Goal: Task Accomplishment & Management: Manage account settings

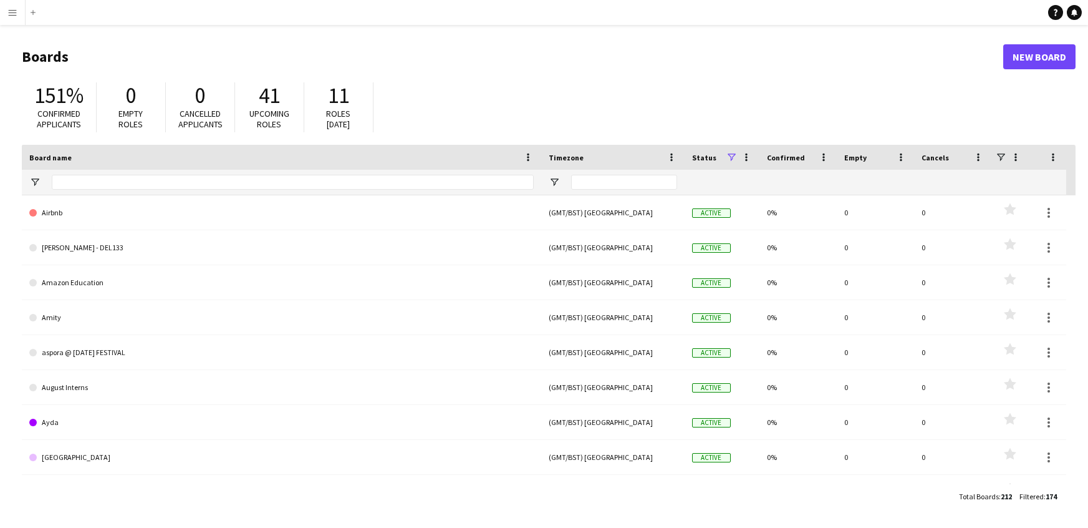
click at [16, 7] on app-icon "Menu" at bounding box center [12, 12] width 10 height 10
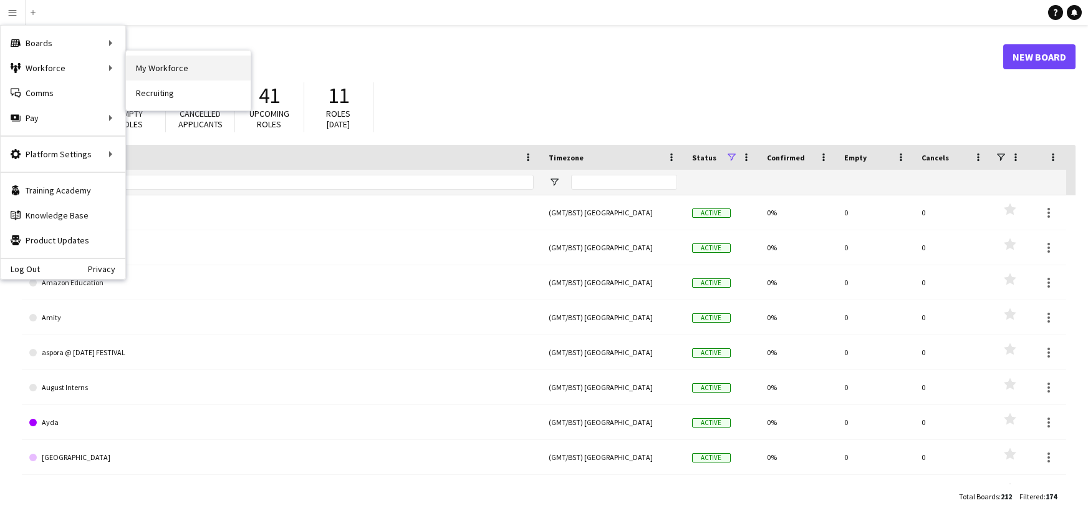
click at [140, 70] on link "My Workforce" at bounding box center [188, 68] width 125 height 25
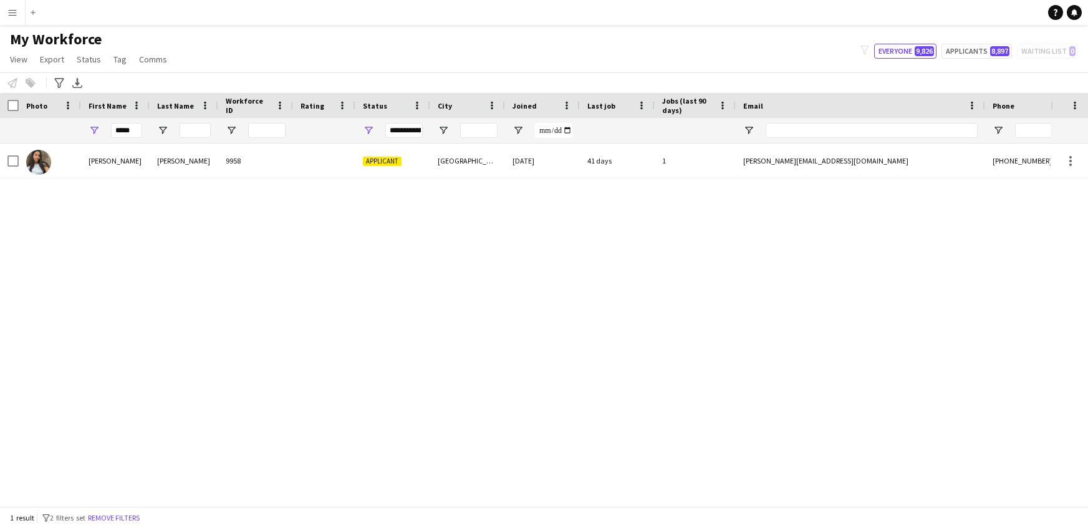
drag, startPoint x: 140, startPoint y: 118, endPoint x: 127, endPoint y: 128, distance: 16.5
click at [128, 127] on div "*****" at bounding box center [126, 130] width 31 height 25
drag, startPoint x: 134, startPoint y: 129, endPoint x: 0, endPoint y: 99, distance: 137.5
click at [0, 99] on div "Workforce Details Photo First Name" at bounding box center [676, 118] width 1352 height 51
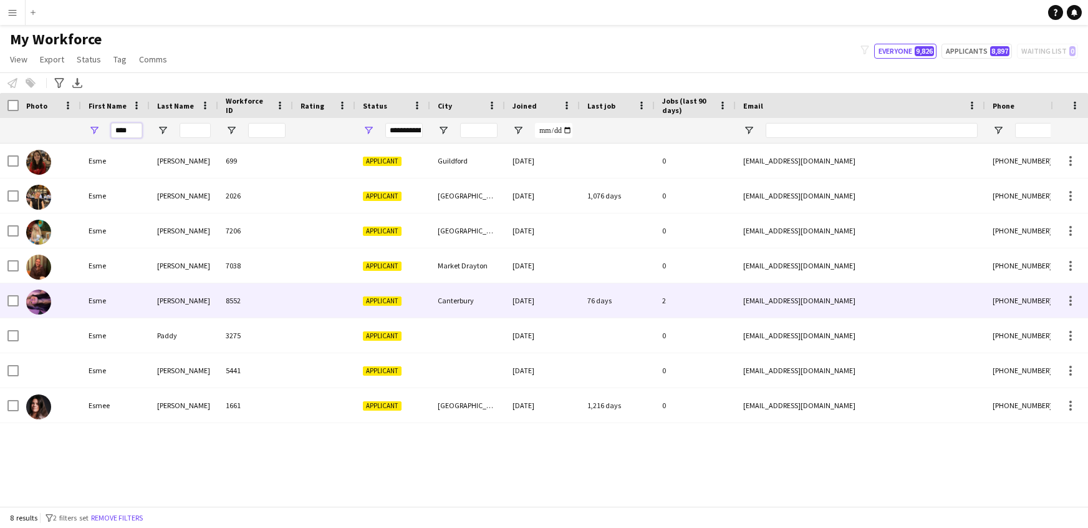
type input "****"
click at [182, 307] on div "O’Connor" at bounding box center [184, 300] width 69 height 34
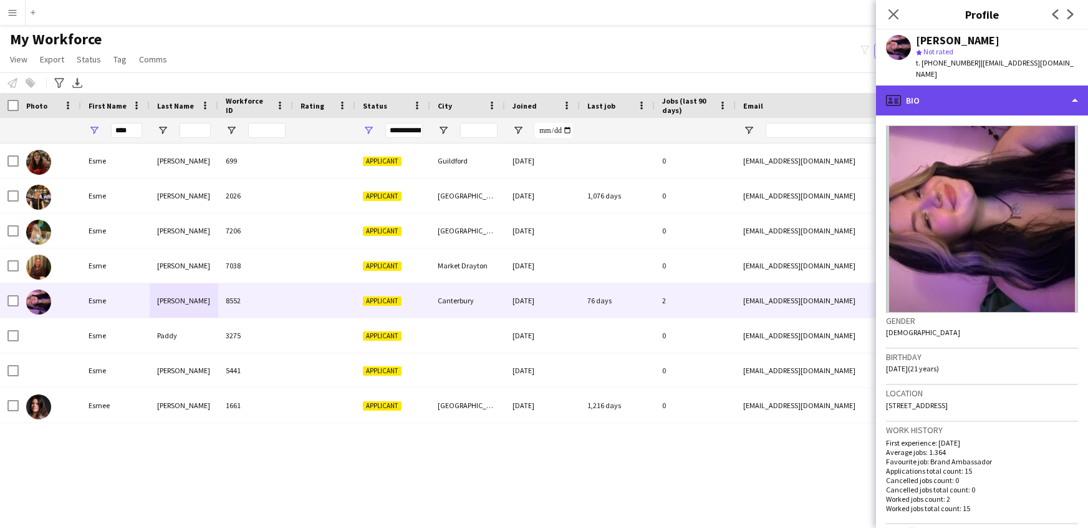
click at [1049, 87] on div "profile Bio" at bounding box center [982, 100] width 212 height 30
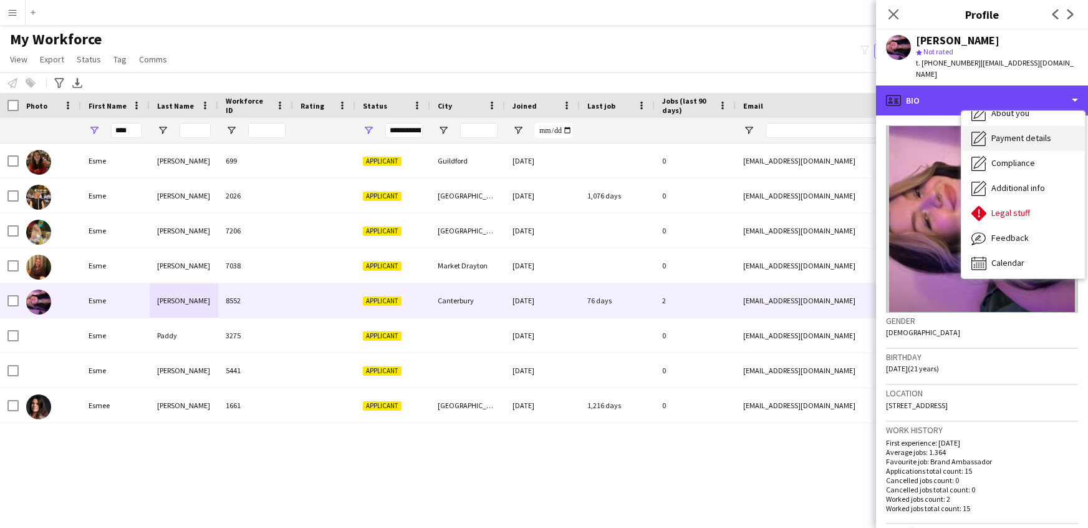
scroll to position [67, 0]
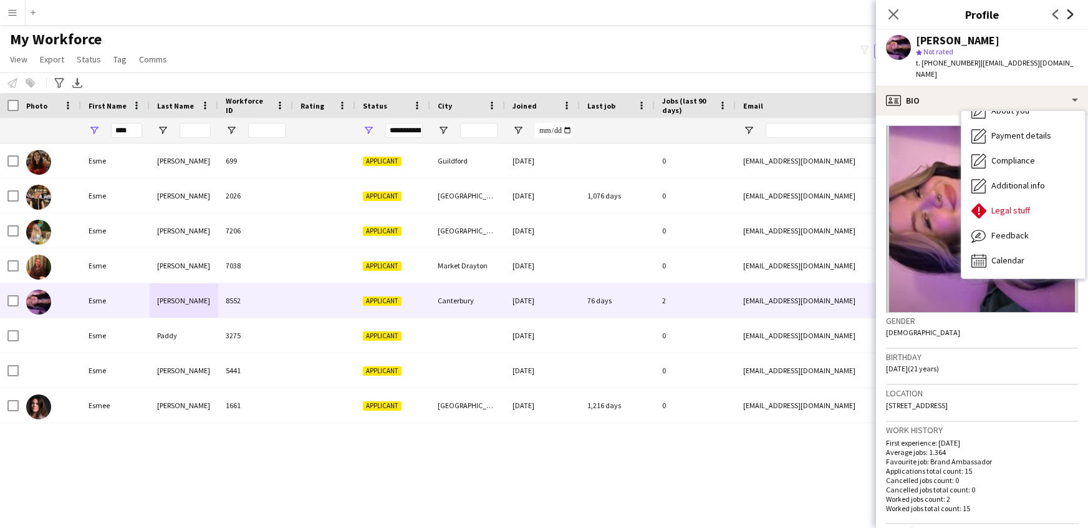
click at [1075, 11] on icon "Next" at bounding box center [1071, 14] width 10 height 10
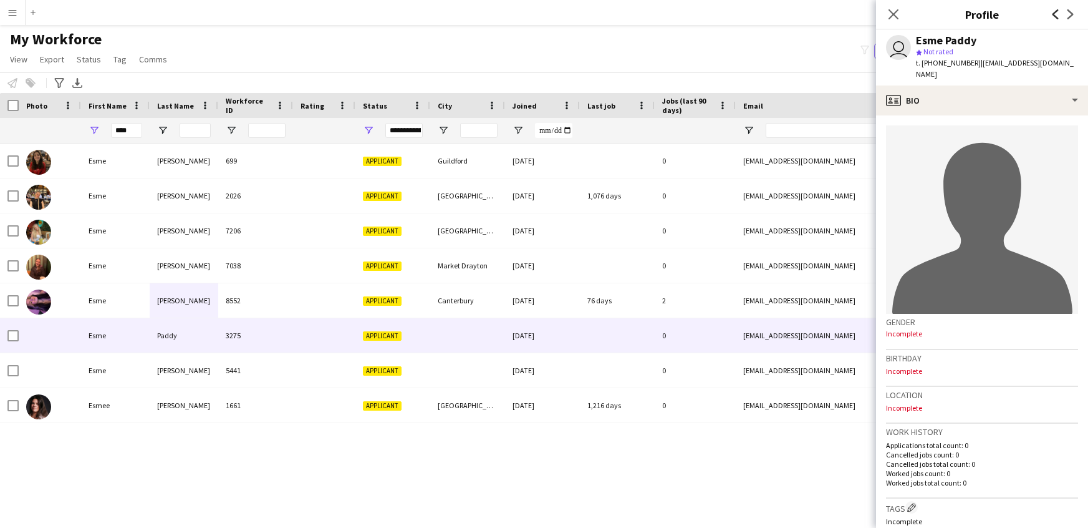
click at [1059, 12] on icon "Previous" at bounding box center [1056, 14] width 10 height 10
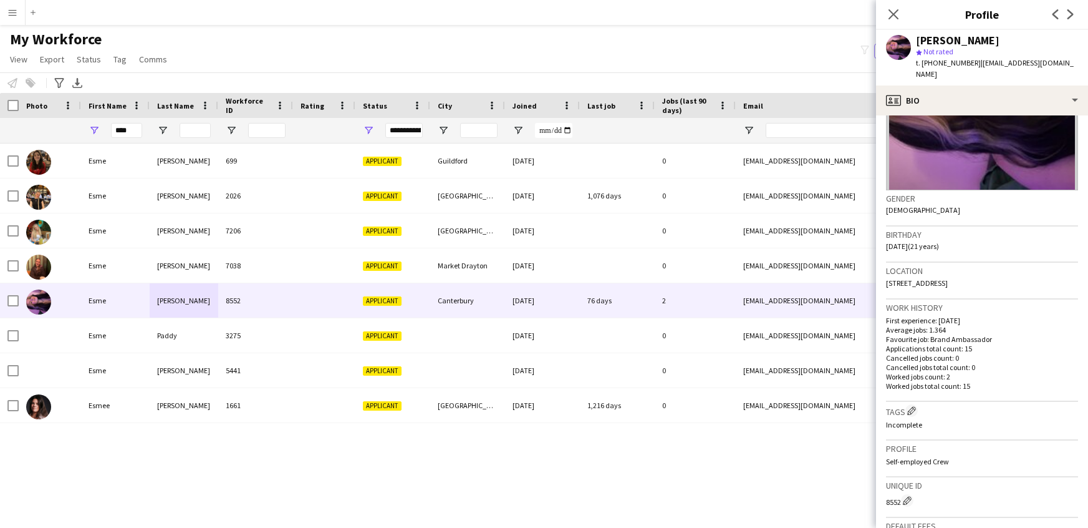
scroll to position [0, 0]
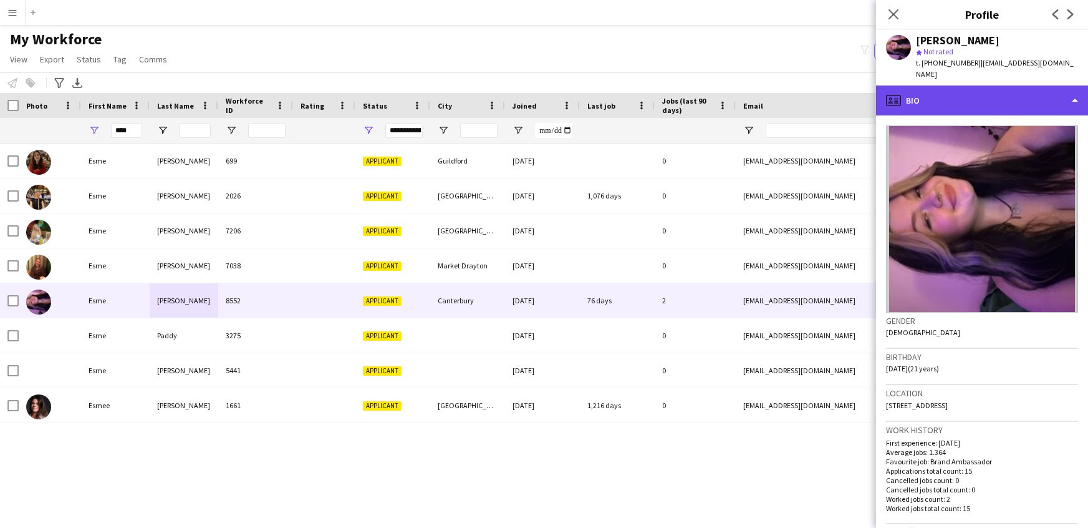
click at [1050, 90] on div "profile Bio" at bounding box center [982, 100] width 212 height 30
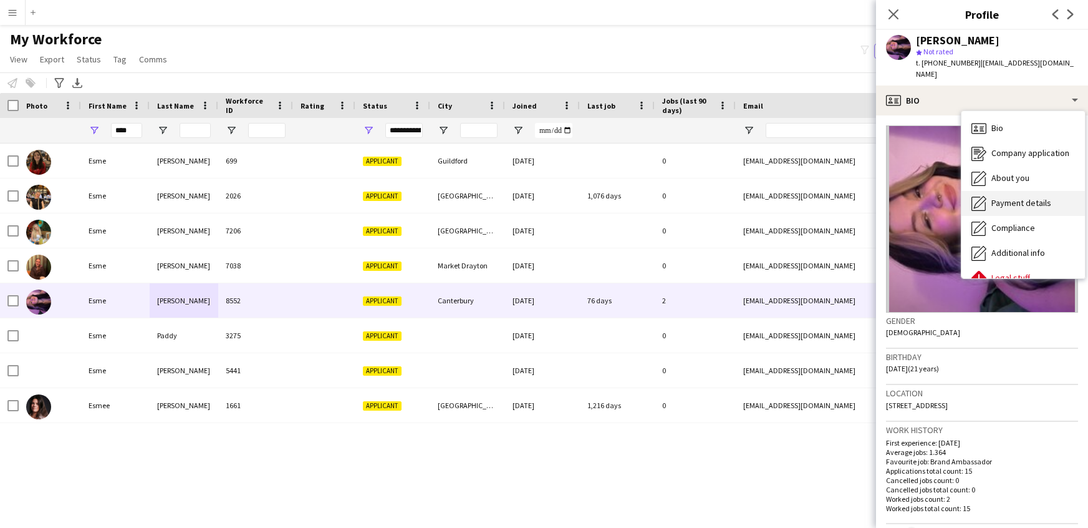
click at [1036, 197] on span "Payment details" at bounding box center [1022, 202] width 60 height 11
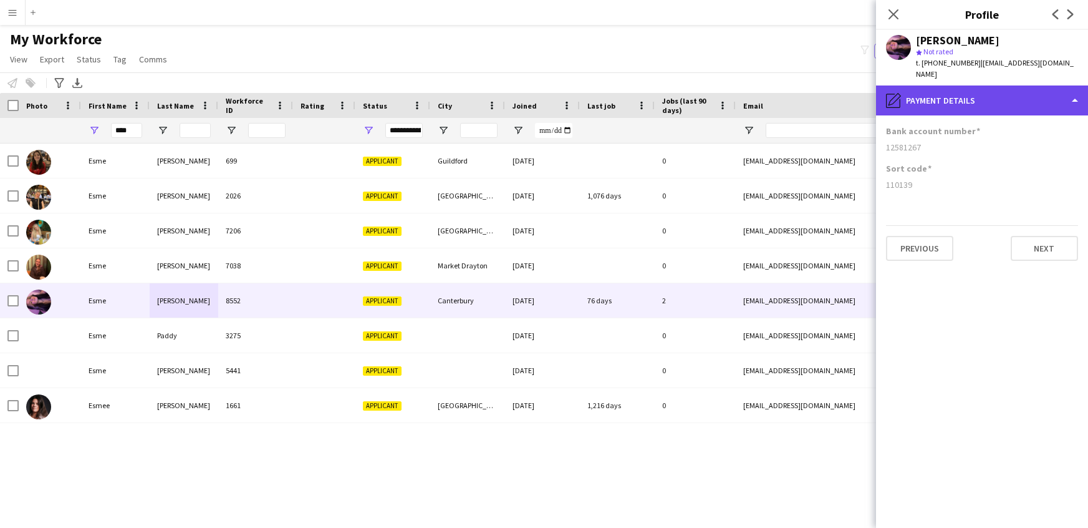
click at [1041, 89] on div "pencil4 Payment details" at bounding box center [982, 100] width 212 height 30
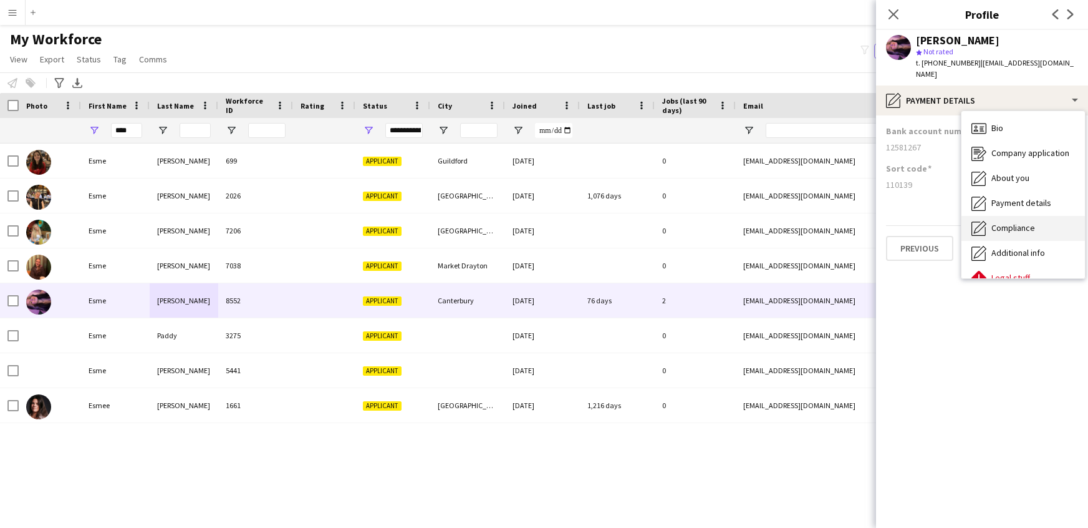
click at [1036, 227] on div "Compliance Compliance" at bounding box center [1023, 228] width 123 height 25
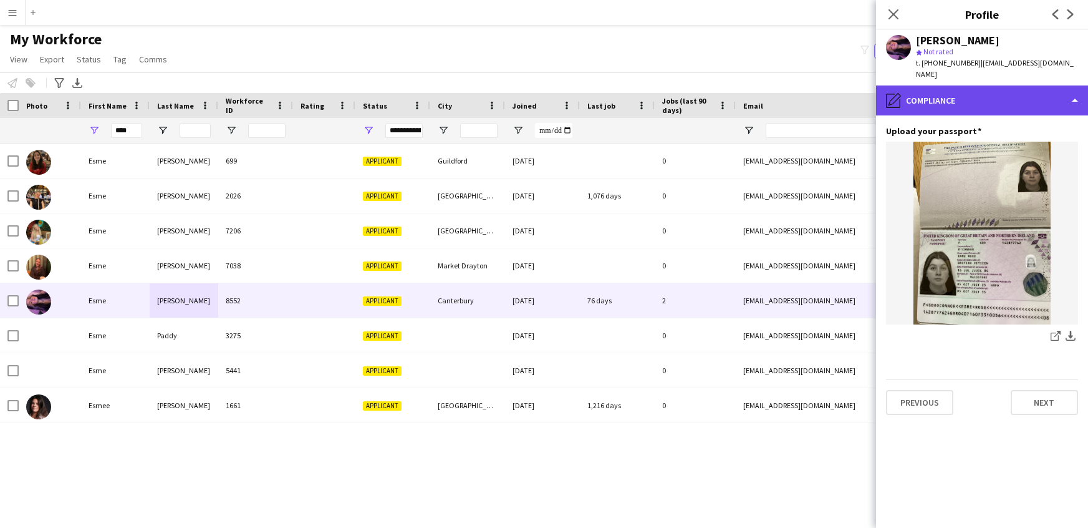
click at [1032, 87] on div "pencil4 Compliance" at bounding box center [982, 100] width 212 height 30
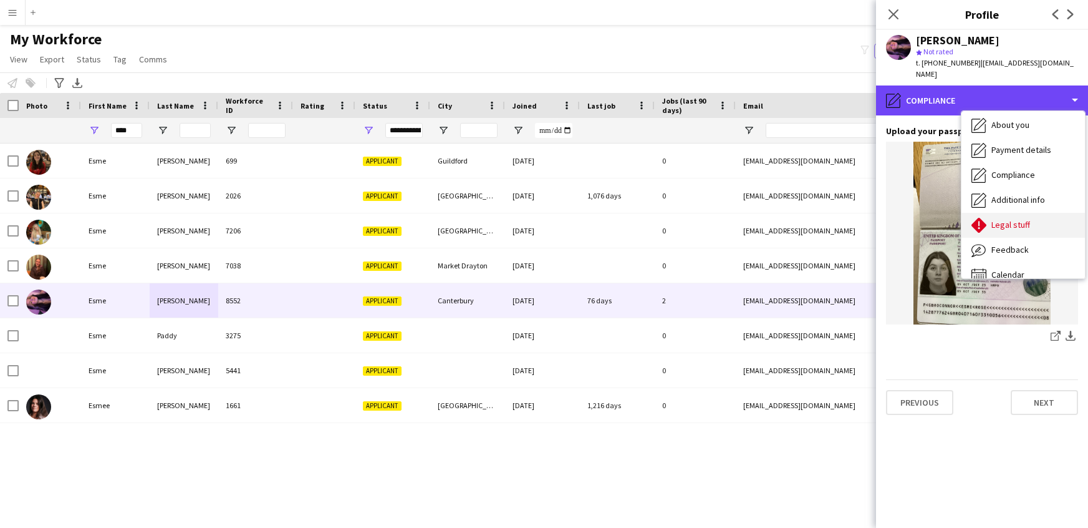
scroll to position [67, 0]
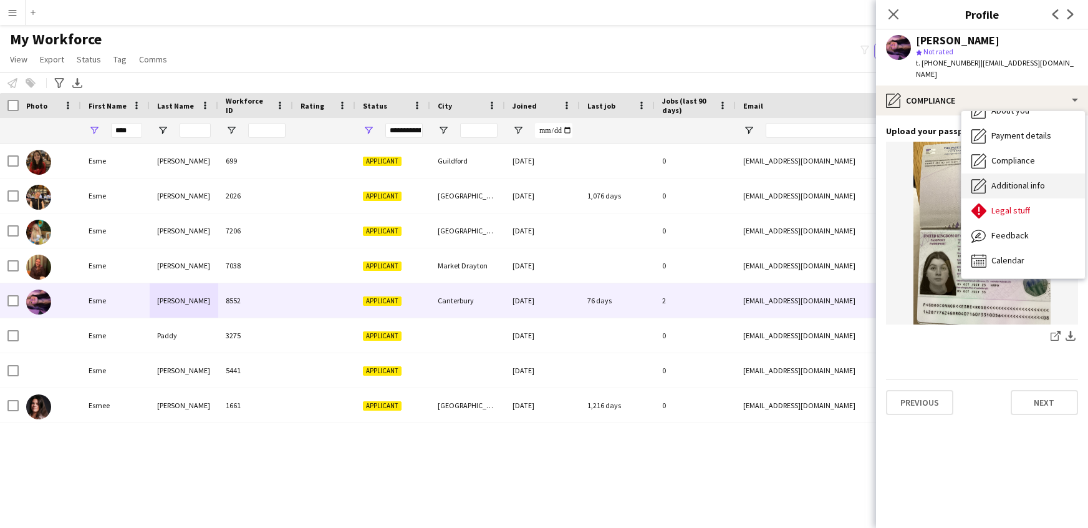
click at [1031, 173] on div "Additional info Additional info" at bounding box center [1023, 185] width 123 height 25
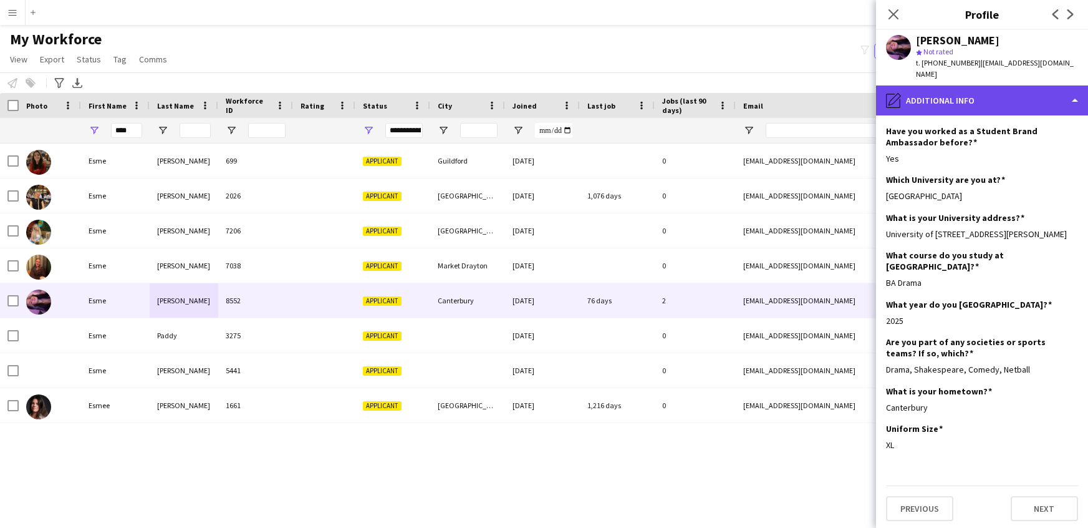
click at [1018, 88] on div "pencil4 Additional info" at bounding box center [982, 100] width 212 height 30
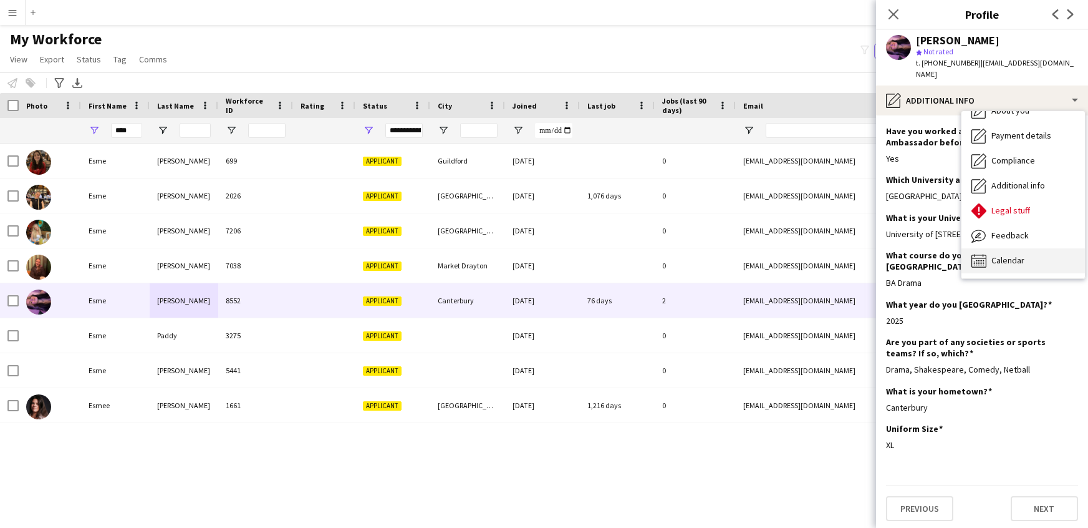
click at [1040, 251] on div "Calendar Calendar" at bounding box center [1023, 260] width 123 height 25
